Goal: Task Accomplishment & Management: Use online tool/utility

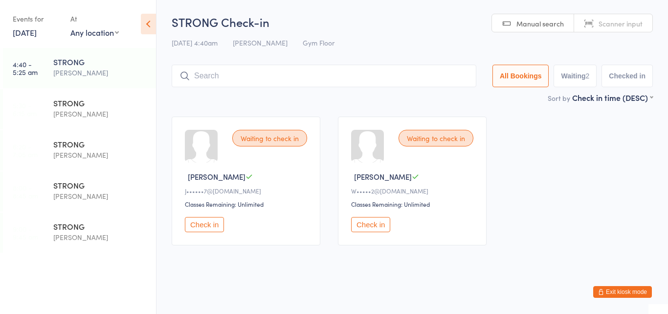
click at [214, 221] on button "Check in" at bounding box center [204, 224] width 39 height 15
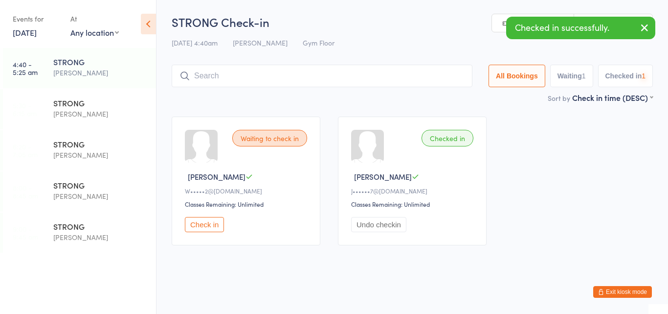
click at [214, 221] on button "Check in" at bounding box center [204, 224] width 39 height 15
click at [210, 83] on input "search" at bounding box center [324, 76] width 305 height 23
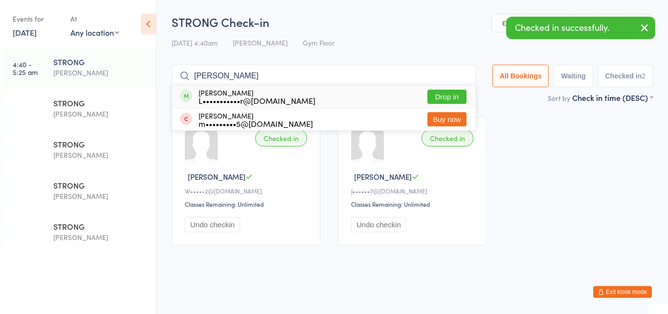
type input "lach"
click at [208, 97] on div "L•••••••••••r@hotmail.com" at bounding box center [257, 100] width 117 height 8
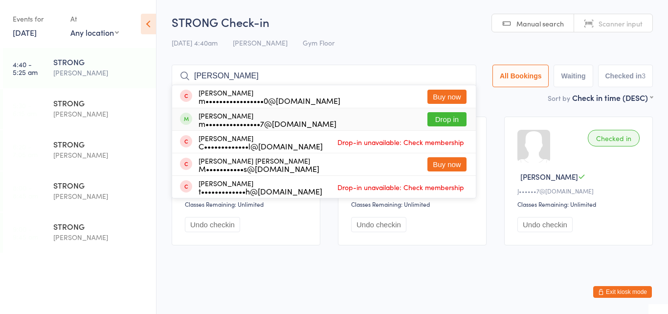
type input "mitch"
click at [203, 117] on div "Mitchell Masters m••••••••••••••••7@gmail.com" at bounding box center [268, 120] width 138 height 16
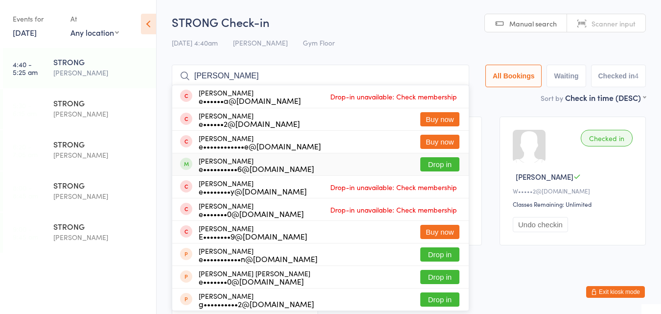
type input "emma"
click at [229, 169] on div "e••••••••••6@outlook.com" at bounding box center [256, 168] width 115 height 8
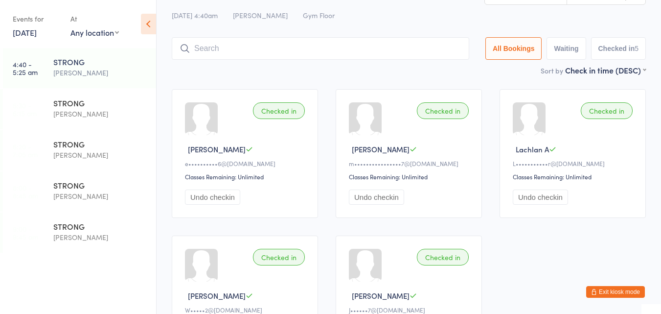
scroll to position [17, 0]
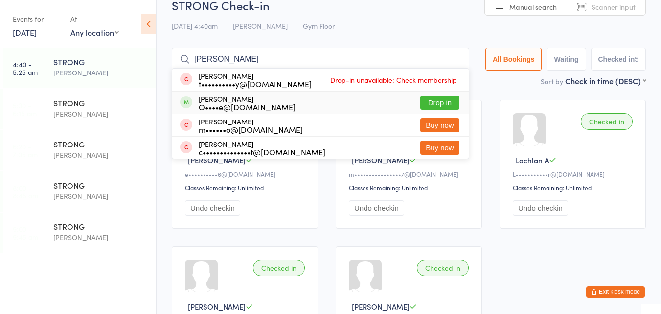
type input "clint"
click at [295, 100] on div "Clint O’Mahoney O••••e@inspiredpaintingdecorating.com.au" at bounding box center [247, 103] width 97 height 16
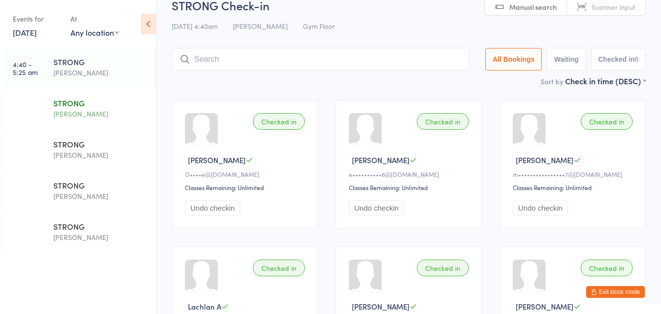
click at [69, 97] on div "STRONG" at bounding box center [100, 102] width 94 height 11
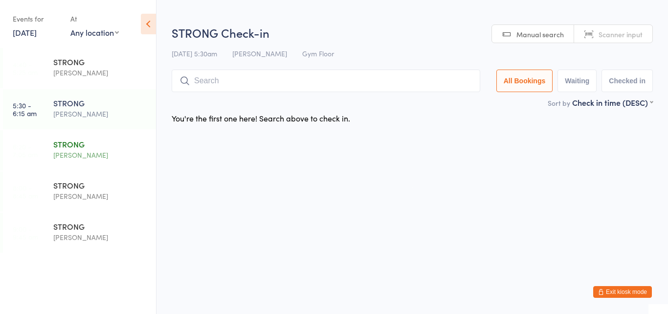
click at [75, 147] on div "STRONG" at bounding box center [100, 143] width 94 height 11
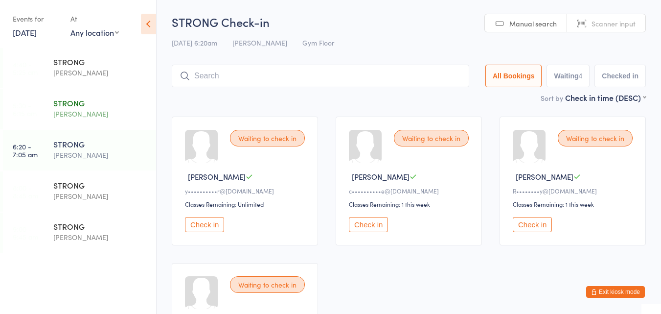
click at [98, 92] on div "STRONG Harry Turner" at bounding box center [104, 108] width 103 height 39
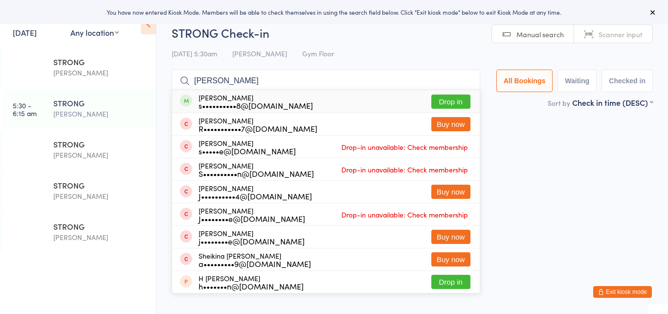
type input "sean"
click at [238, 96] on div "Sean Hayes s••••••••••8@gmail.com" at bounding box center [256, 101] width 114 height 16
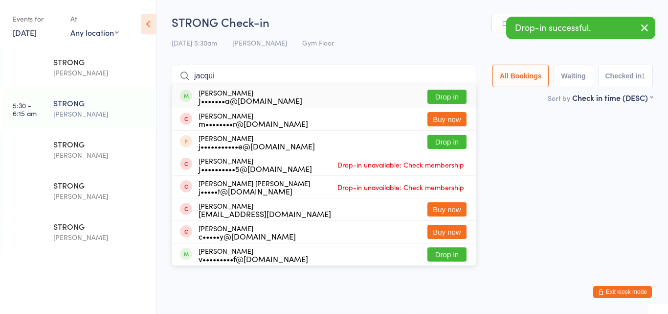
type input "jacqui"
click at [233, 100] on div "J•••••••a@yahoo.com.au" at bounding box center [251, 100] width 104 height 8
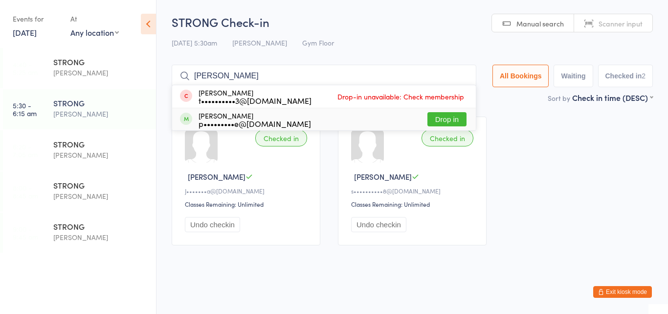
type input "tanya"
click at [232, 121] on div "p•••••••••e@hotmail.com" at bounding box center [255, 123] width 113 height 8
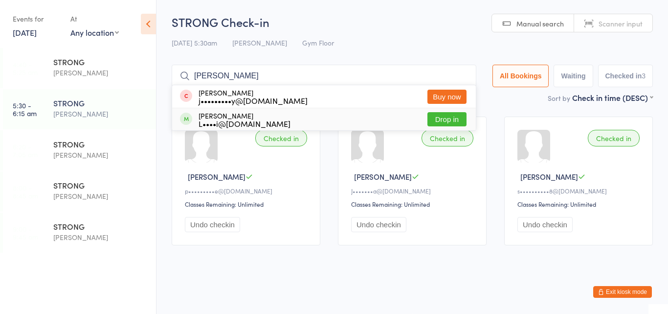
type input "jill"
click at [329, 117] on div "Jill Mathison L••••i@bigpond.net.au Drop in" at bounding box center [324, 119] width 304 height 22
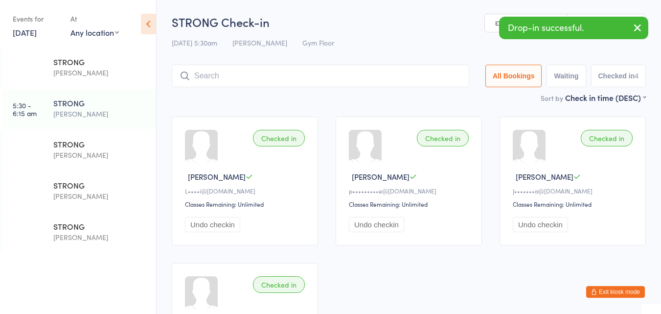
click at [335, 76] on input "search" at bounding box center [320, 76] width 297 height 23
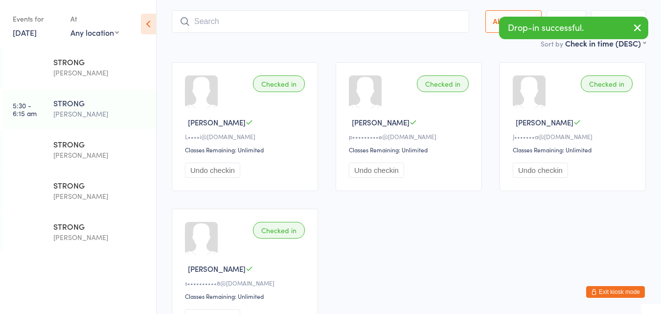
scroll to position [65, 0]
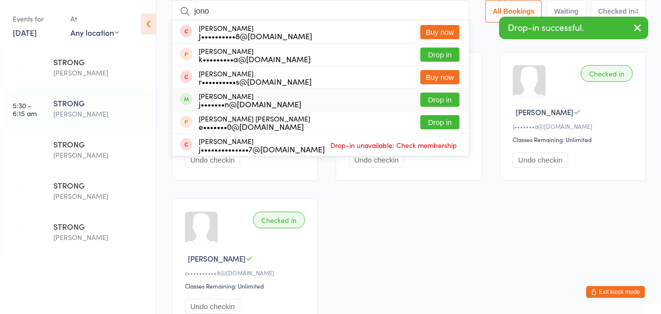
type input "jono"
click at [307, 100] on div "Jonathan Brown j•••••••n@hotmail.com Drop in" at bounding box center [320, 100] width 296 height 22
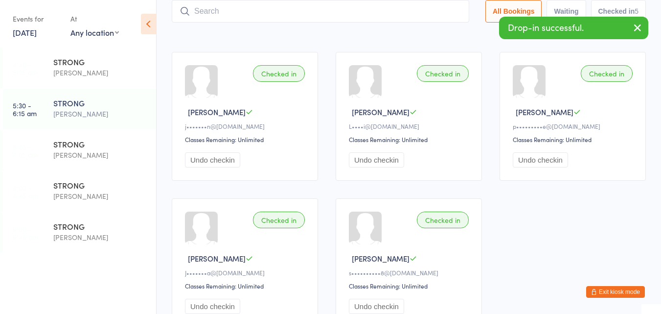
click at [334, 14] on input "search" at bounding box center [320, 11] width 297 height 23
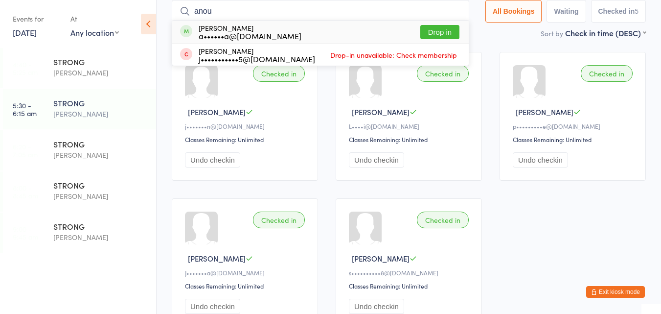
type input "anou"
click at [338, 31] on div "Anouschka Bridgman a••••••a@bond.edu.au Drop in" at bounding box center [320, 32] width 296 height 23
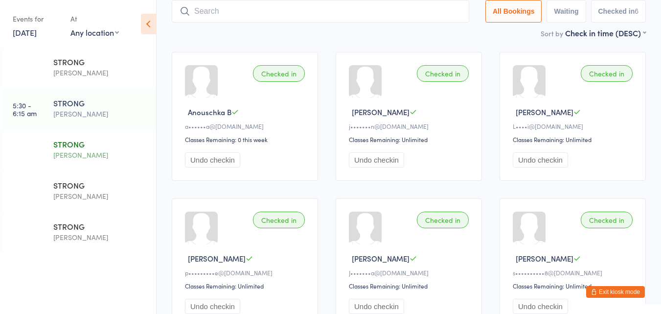
click at [67, 151] on div "[PERSON_NAME]" at bounding box center [100, 154] width 94 height 11
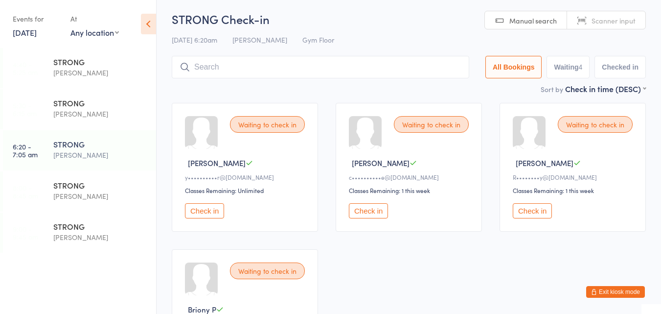
scroll to position [13, 0]
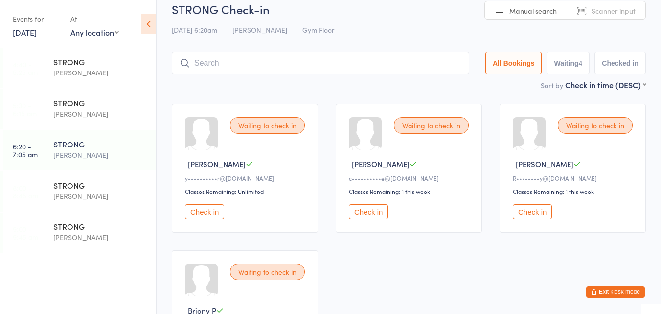
click at [197, 215] on button "Check in" at bounding box center [204, 211] width 39 height 15
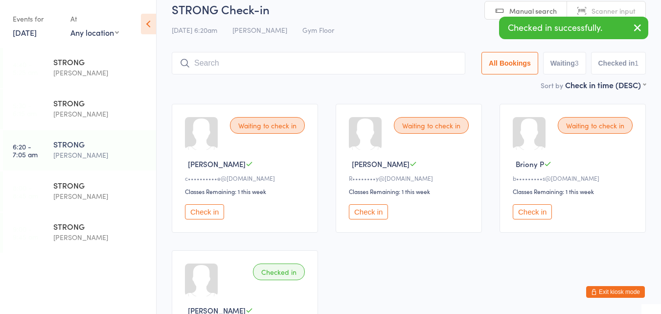
click at [524, 215] on button "Check in" at bounding box center [532, 211] width 39 height 15
click at [364, 65] on input "search" at bounding box center [319, 63] width 294 height 23
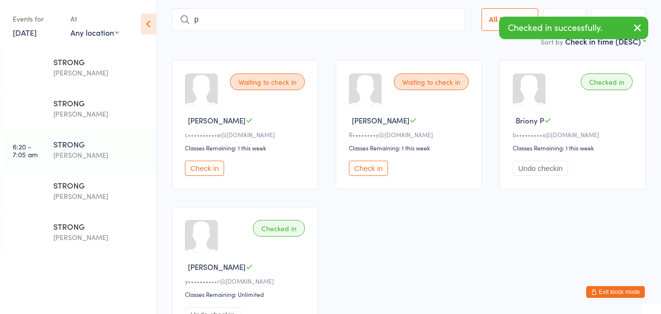
scroll to position [61, 0]
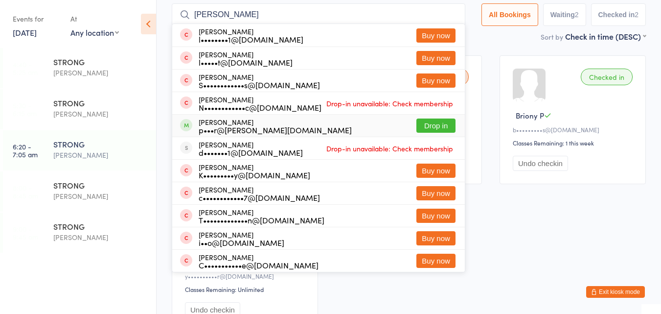
type input "pete"
click at [313, 121] on div "Peter Schutt p•••r@schutt.io Drop in" at bounding box center [318, 125] width 293 height 22
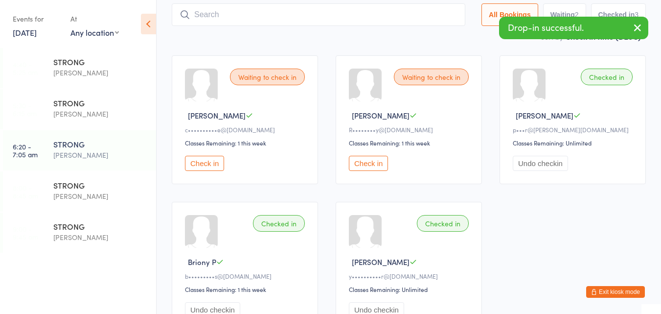
click at [217, 156] on button "Check in" at bounding box center [204, 163] width 39 height 15
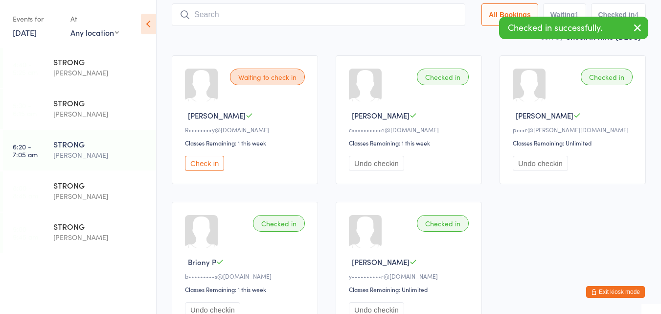
click at [198, 162] on button "Check in" at bounding box center [204, 163] width 39 height 15
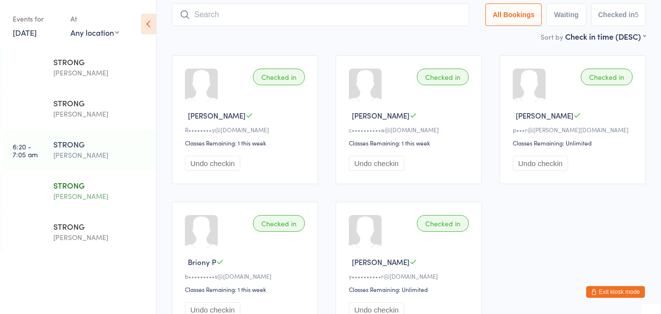
click at [70, 189] on div "STRONG" at bounding box center [100, 185] width 94 height 11
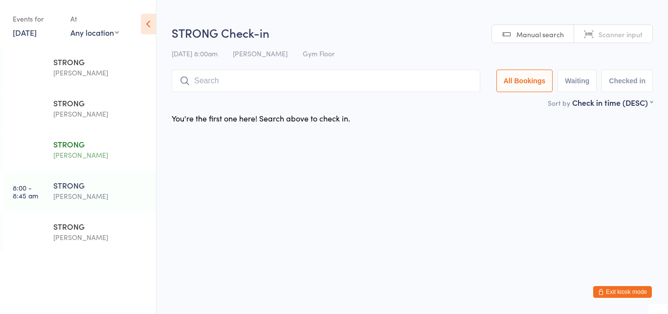
click at [82, 158] on div "[PERSON_NAME]" at bounding box center [100, 154] width 94 height 11
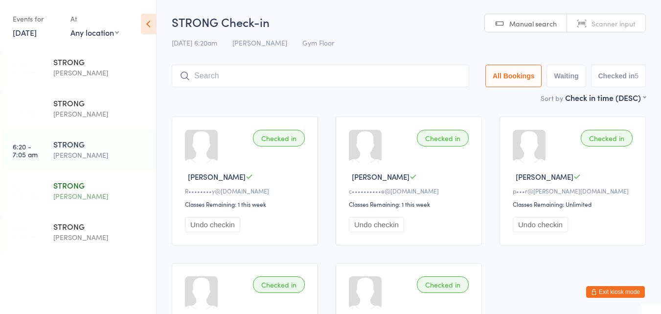
click at [73, 200] on div "[PERSON_NAME]" at bounding box center [100, 195] width 94 height 11
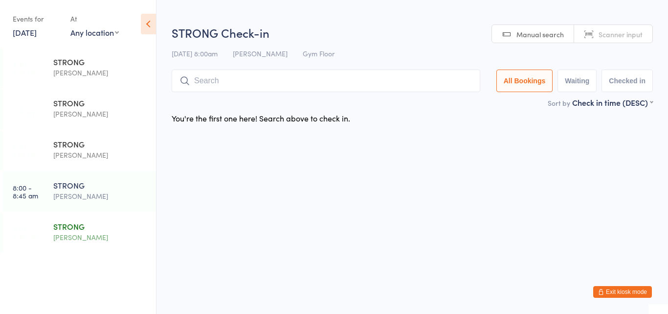
click at [75, 237] on div "[PERSON_NAME]" at bounding box center [100, 236] width 94 height 11
click at [90, 161] on div "STRONG Harry Turner" at bounding box center [104, 149] width 103 height 39
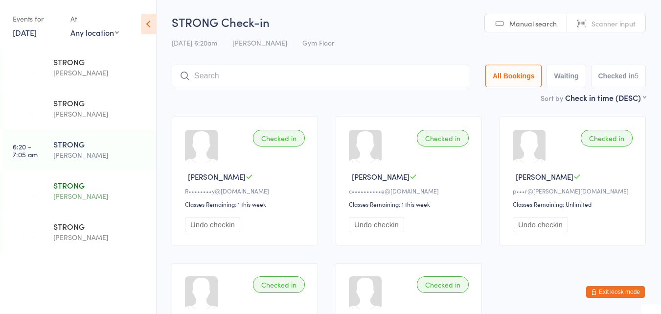
click at [105, 197] on div "[PERSON_NAME]" at bounding box center [100, 195] width 94 height 11
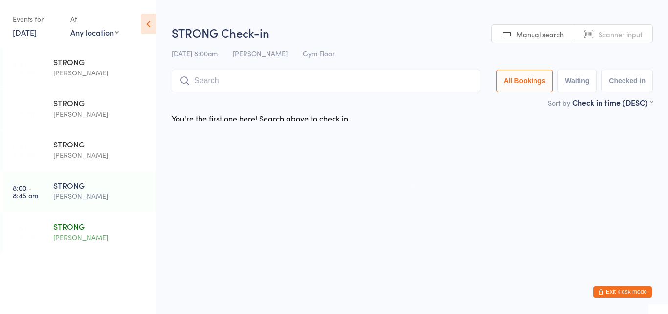
click at [96, 225] on div "STRONG" at bounding box center [100, 226] width 94 height 11
click at [96, 148] on div "STRONG" at bounding box center [100, 143] width 94 height 11
